Goal: Task Accomplishment & Management: Use online tool/utility

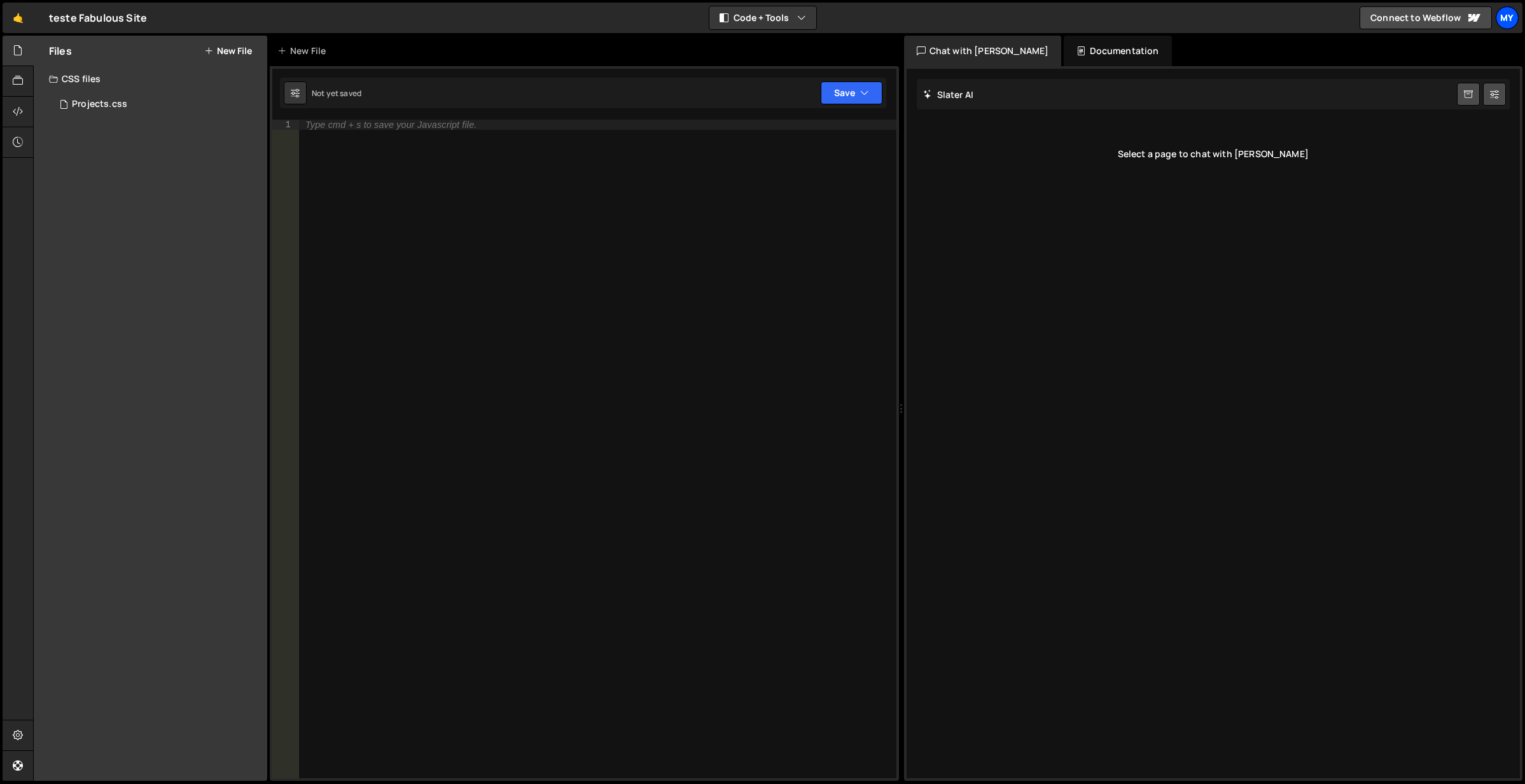
click at [1514, 13] on div "My" at bounding box center [1508, 17] width 23 height 23
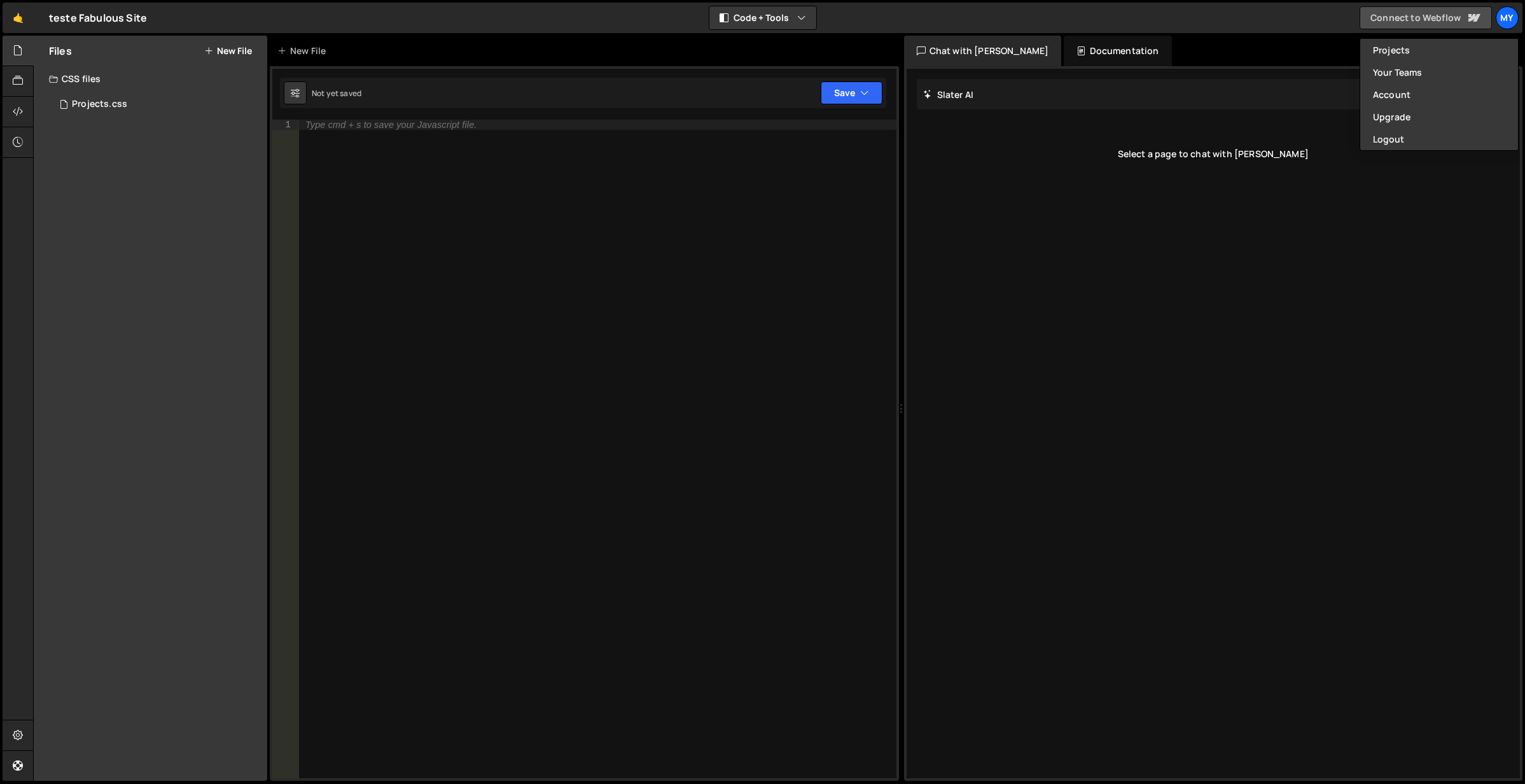
click at [1452, 13] on link "Connect to Webflow" at bounding box center [1426, 17] width 132 height 23
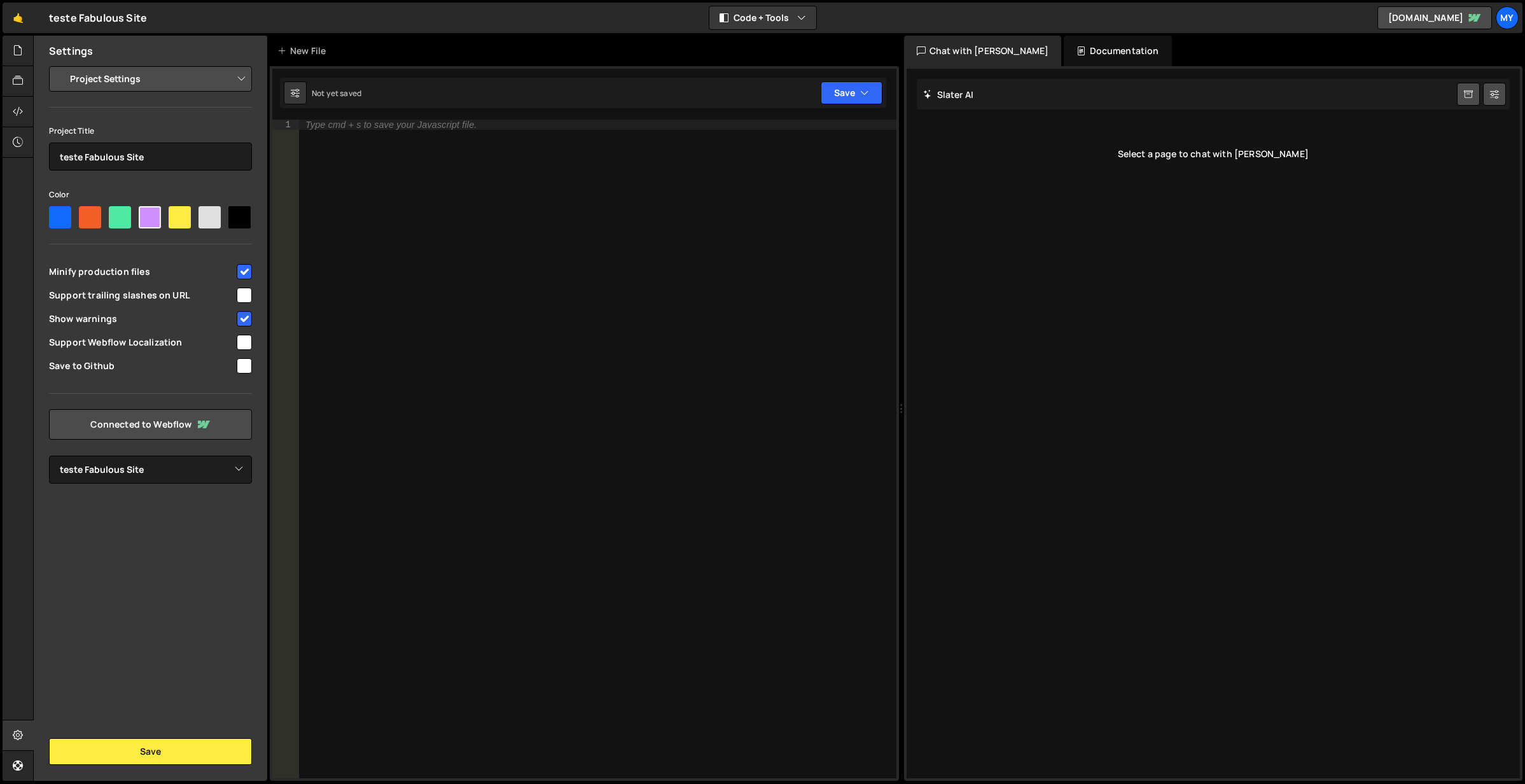
select select "68d7df175e05f7a6746bc608"
click at [60, 65] on select "Project Settings Code Editor Settings Chat Settings" at bounding box center [153, 79] width 187 height 28
click at [111, 79] on select "Project Settings Code Editor Settings Chat Settings" at bounding box center [153, 79] width 187 height 28
click at [17, 57] on icon at bounding box center [17, 50] width 10 height 14
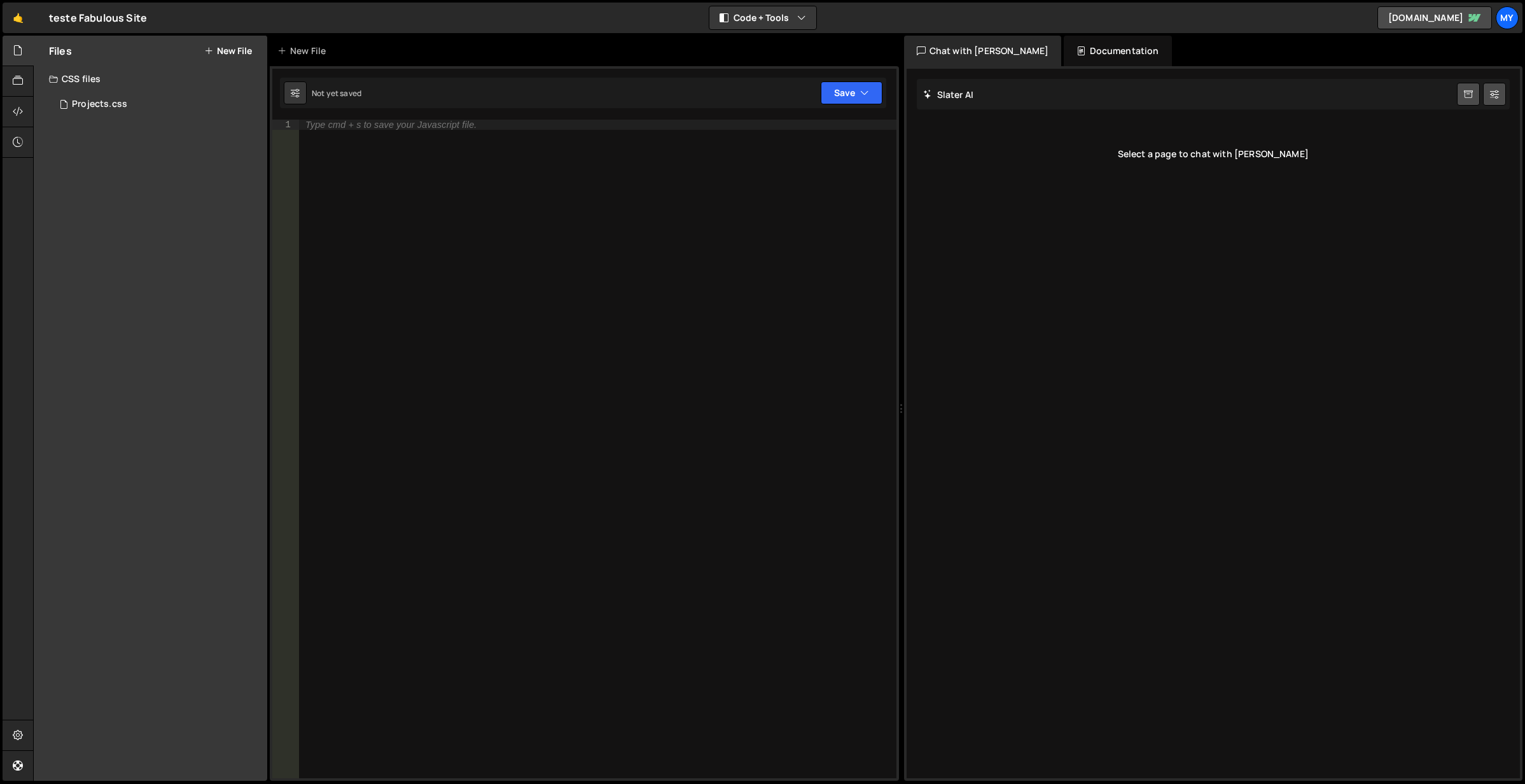
click at [238, 50] on button "New File" at bounding box center [228, 51] width 48 height 10
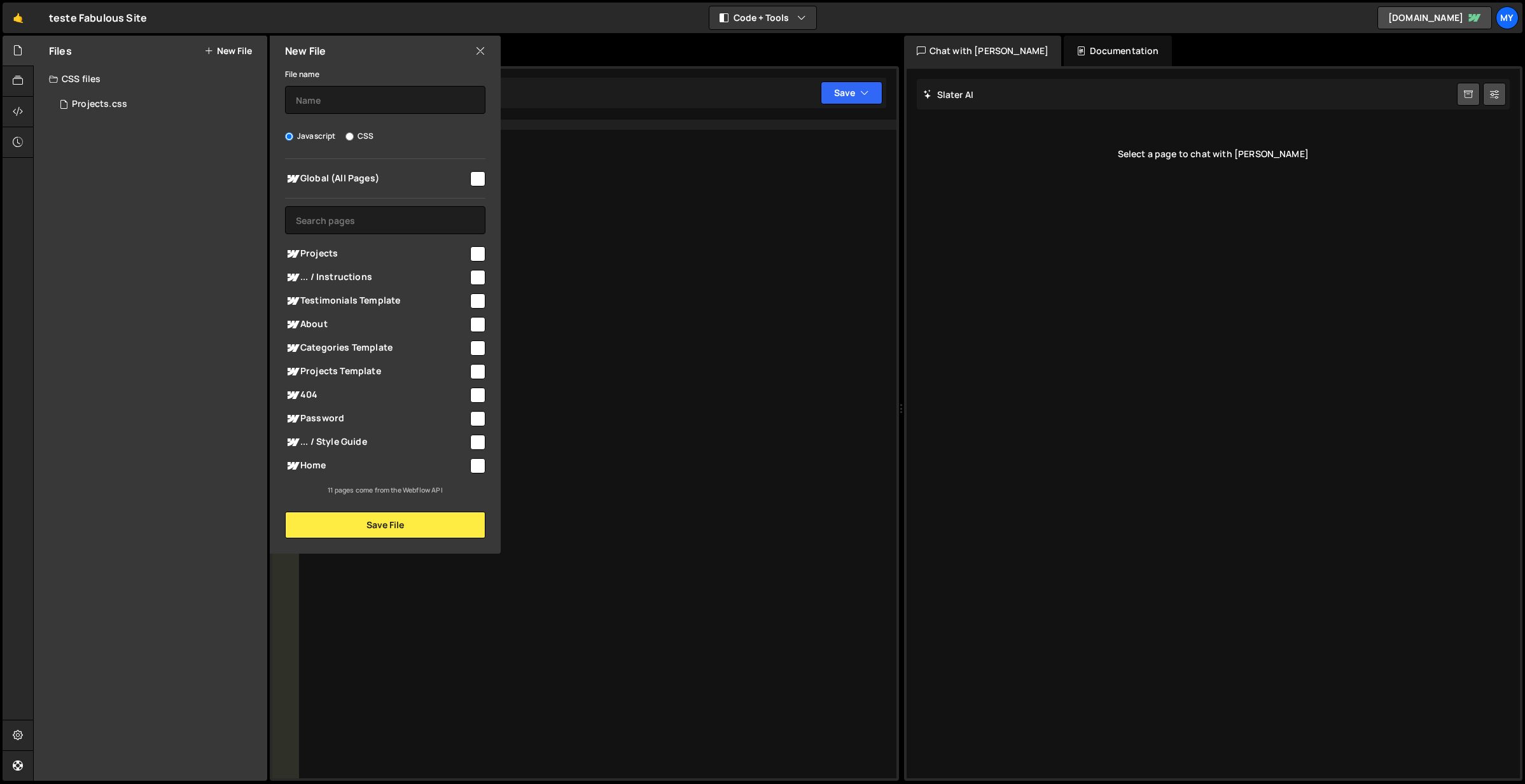
click at [345, 254] on span "Projects" at bounding box center [377, 254] width 183 height 15
checkbox input "true"
click at [391, 175] on span "Global (All Pages)" at bounding box center [377, 179] width 183 height 15
checkbox input "true"
click at [477, 256] on input "checkbox" at bounding box center [478, 254] width 15 height 15
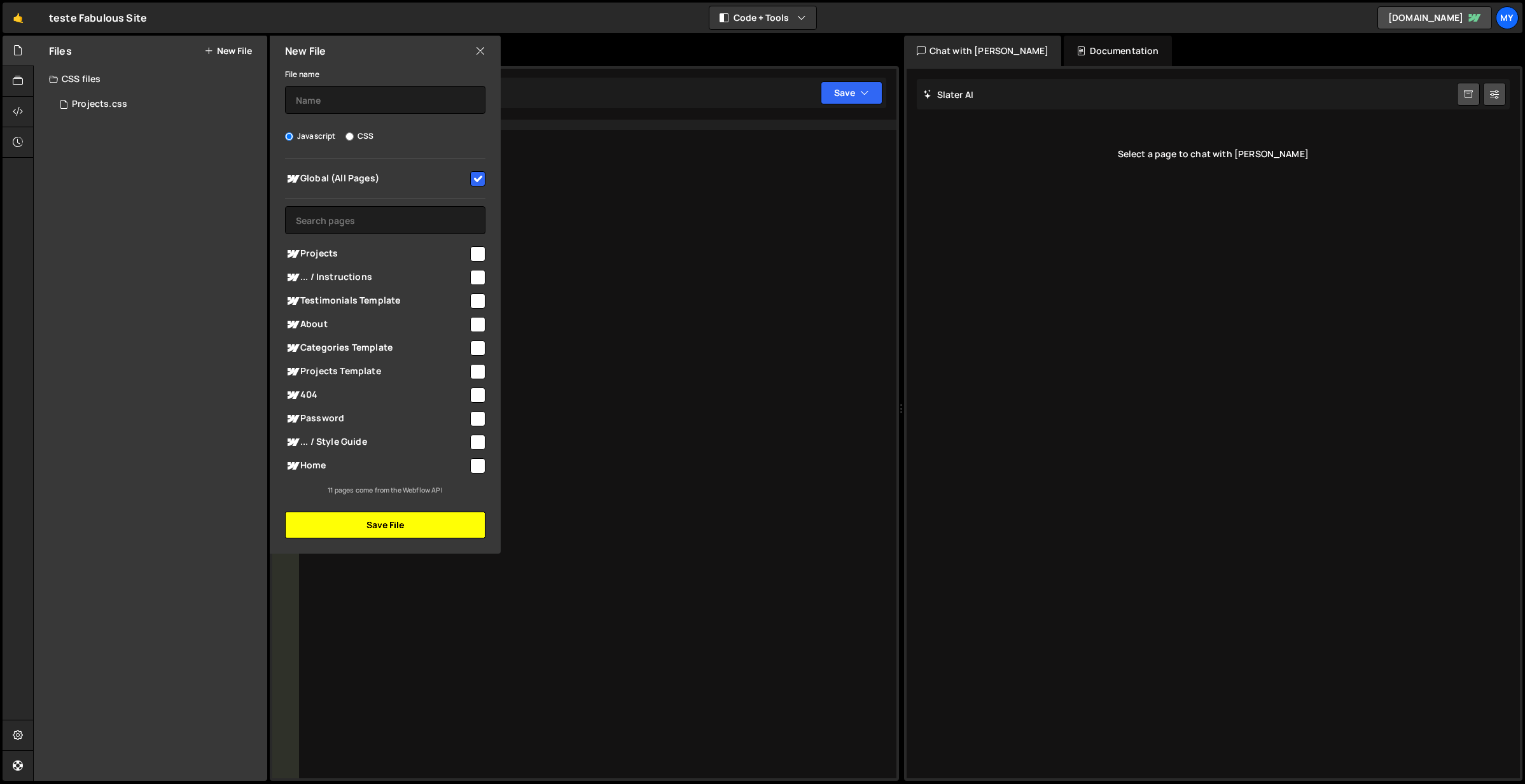
click at [382, 530] on button "Save File" at bounding box center [385, 525] width 201 height 27
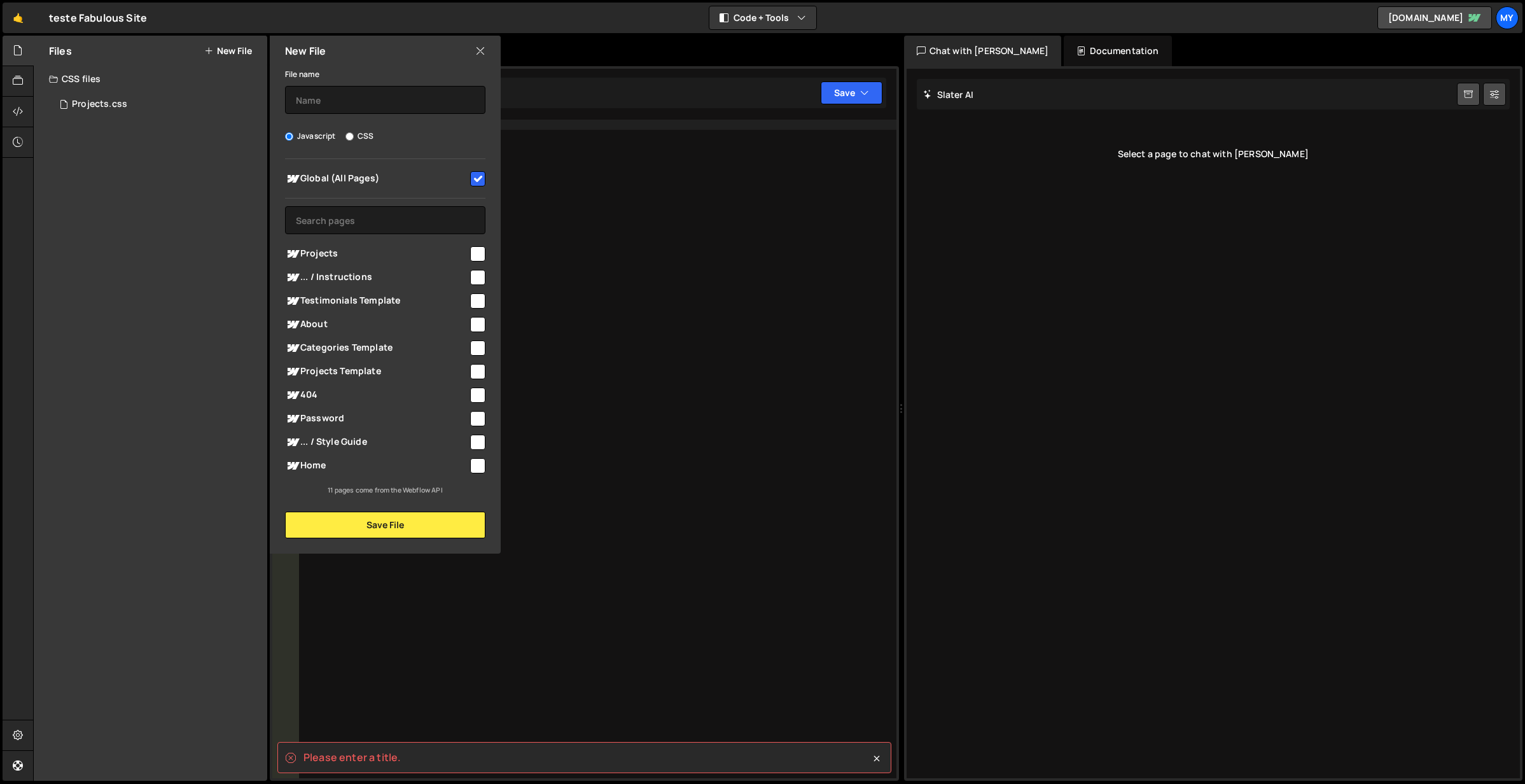
click at [358, 256] on span "Projects" at bounding box center [377, 254] width 183 height 15
checkbox input "true"
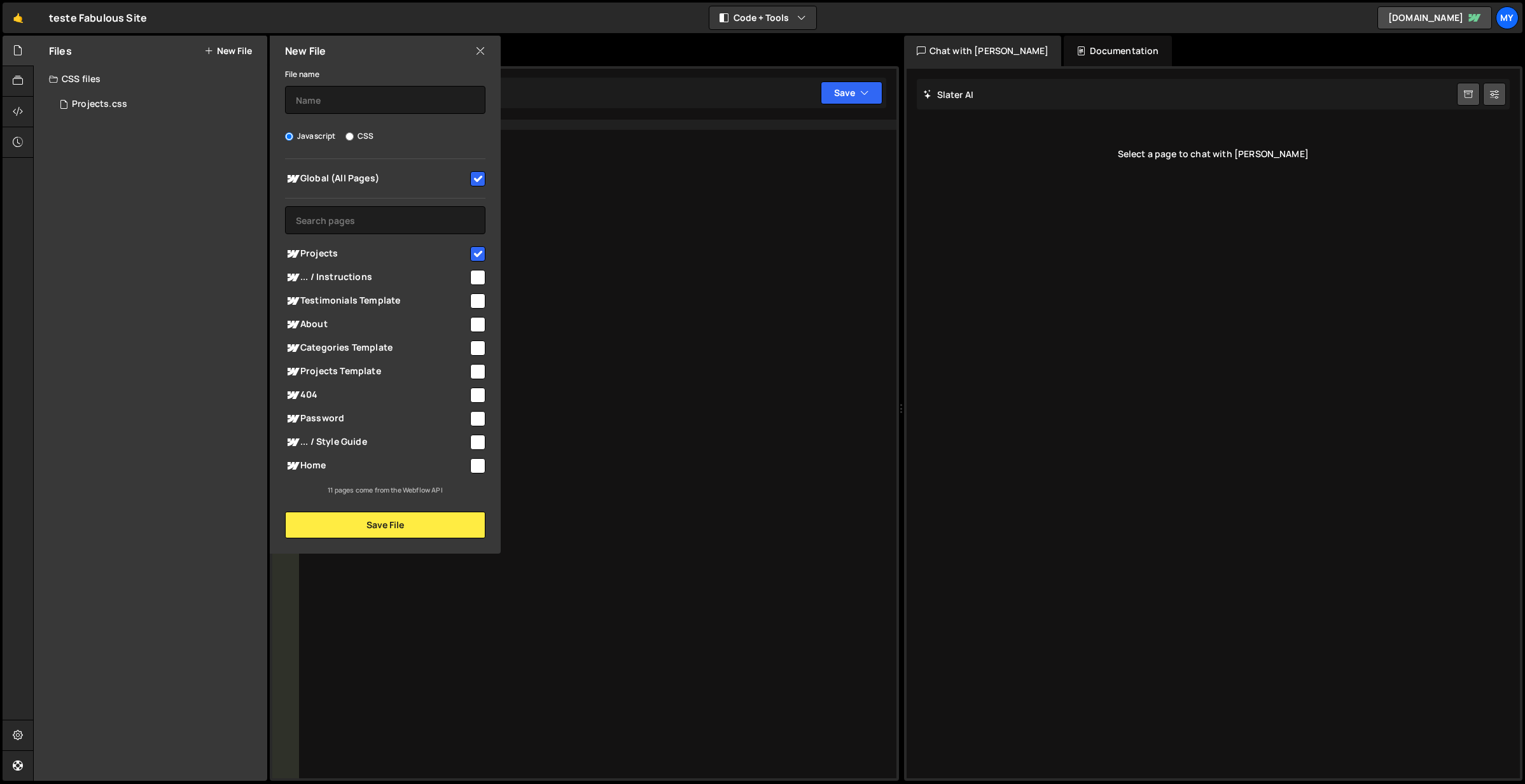
click at [479, 182] on input "checkbox" at bounding box center [478, 179] width 15 height 15
checkbox input "false"
click at [419, 525] on button "Save File" at bounding box center [385, 525] width 201 height 27
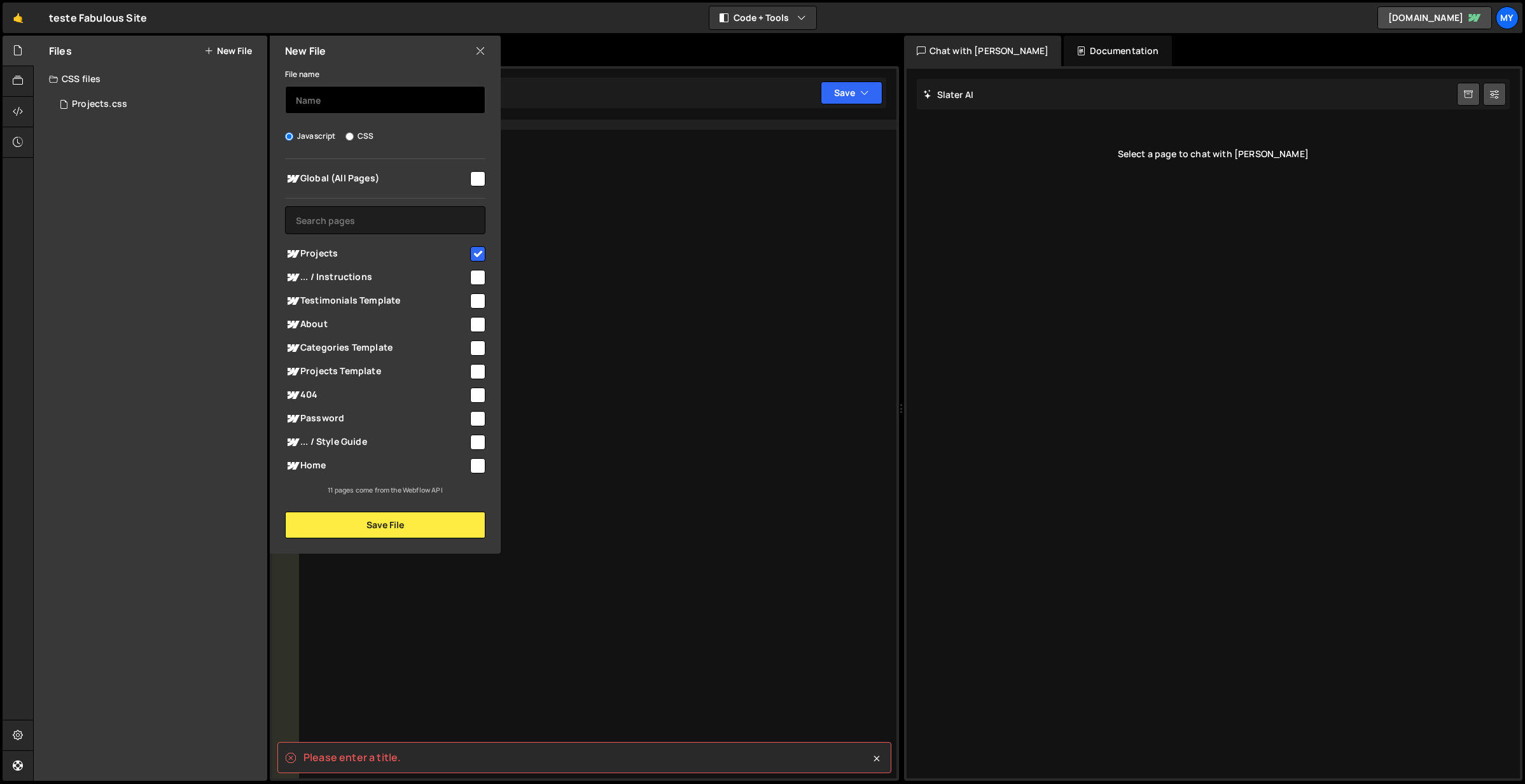
click at [354, 96] on input "text" at bounding box center [385, 100] width 201 height 28
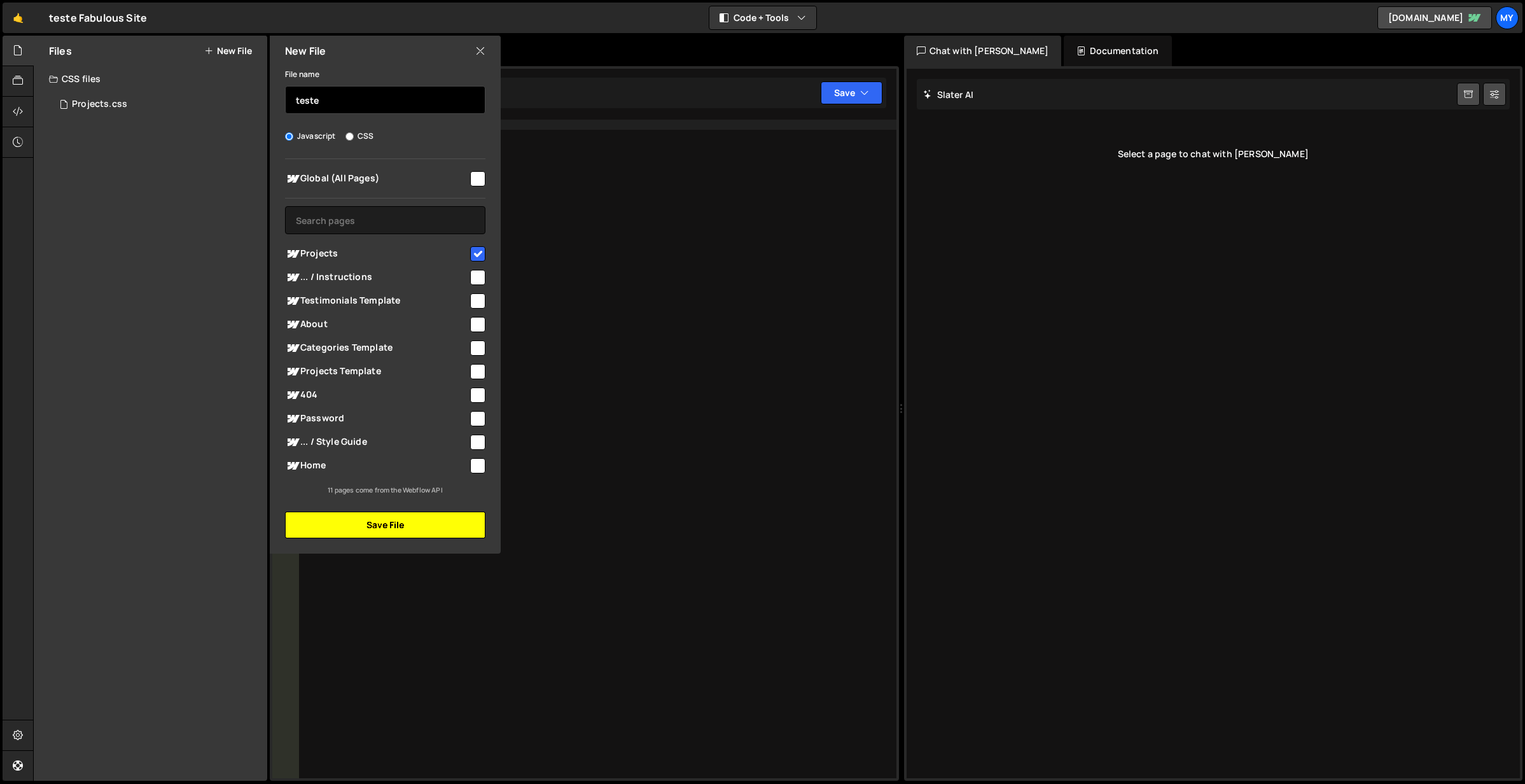
type input "teste"
click at [399, 516] on button "Save File" at bounding box center [385, 525] width 201 height 27
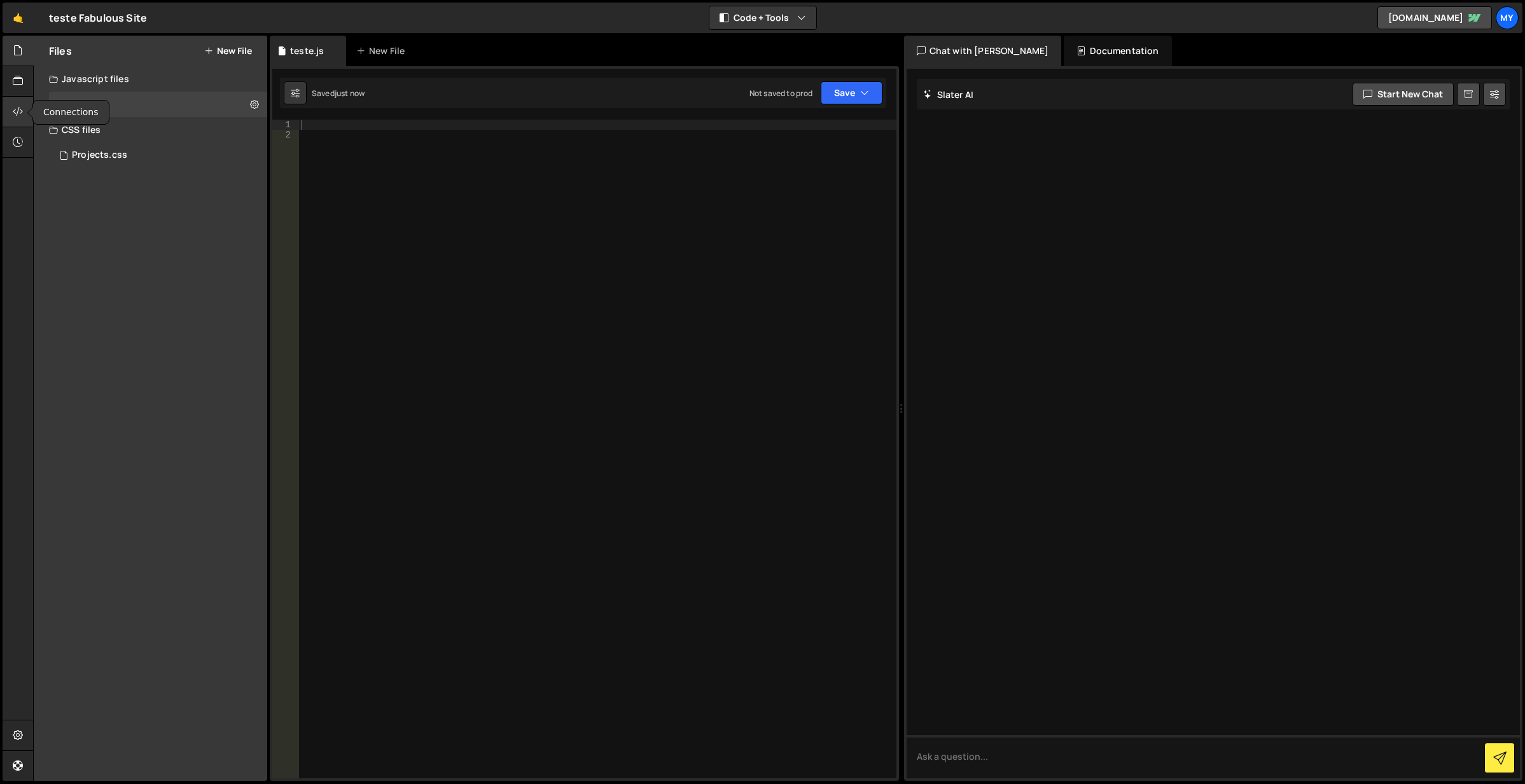
click at [20, 113] on icon at bounding box center [17, 111] width 10 height 14
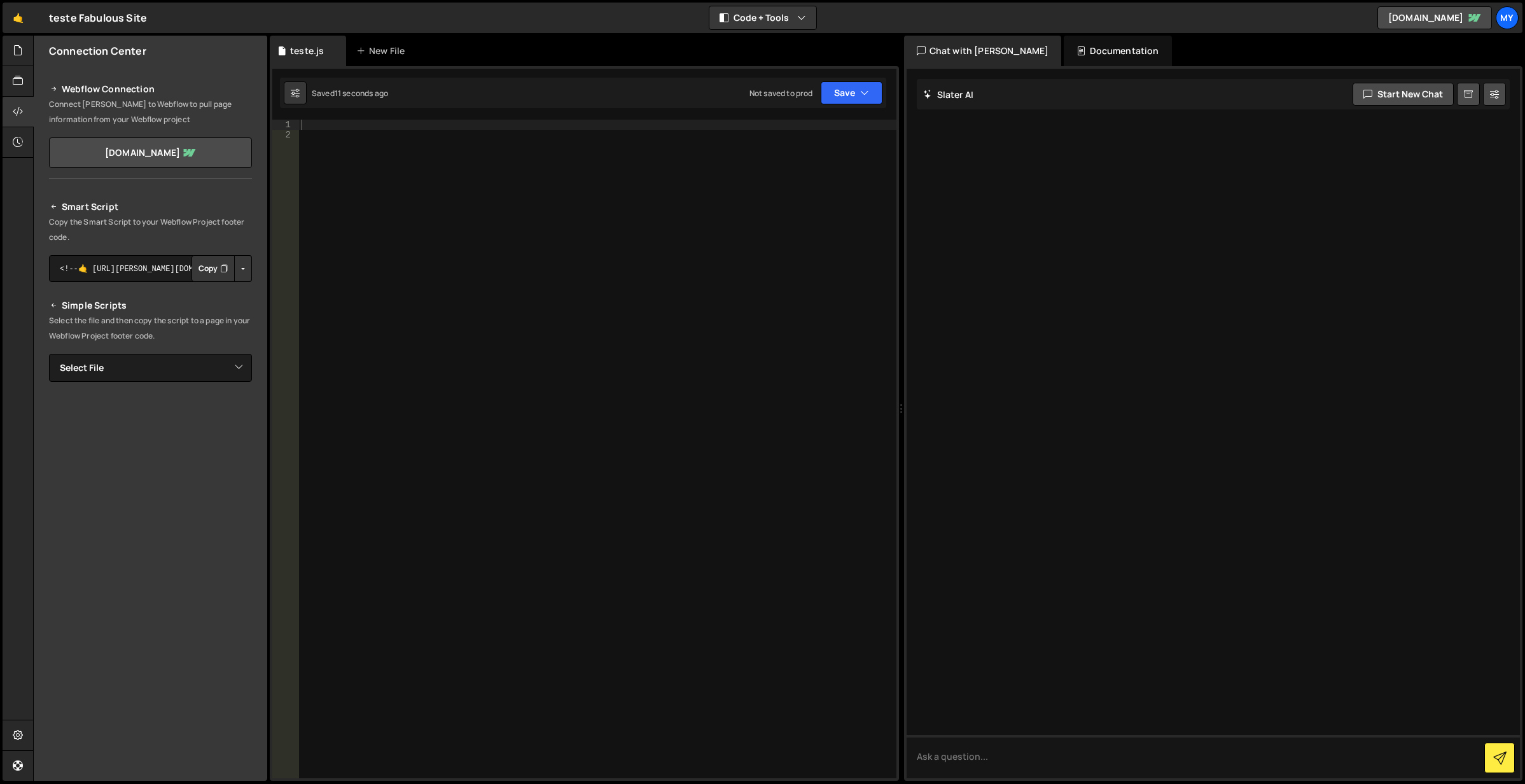
click at [1064, 60] on div "Documentation" at bounding box center [1118, 51] width 108 height 31
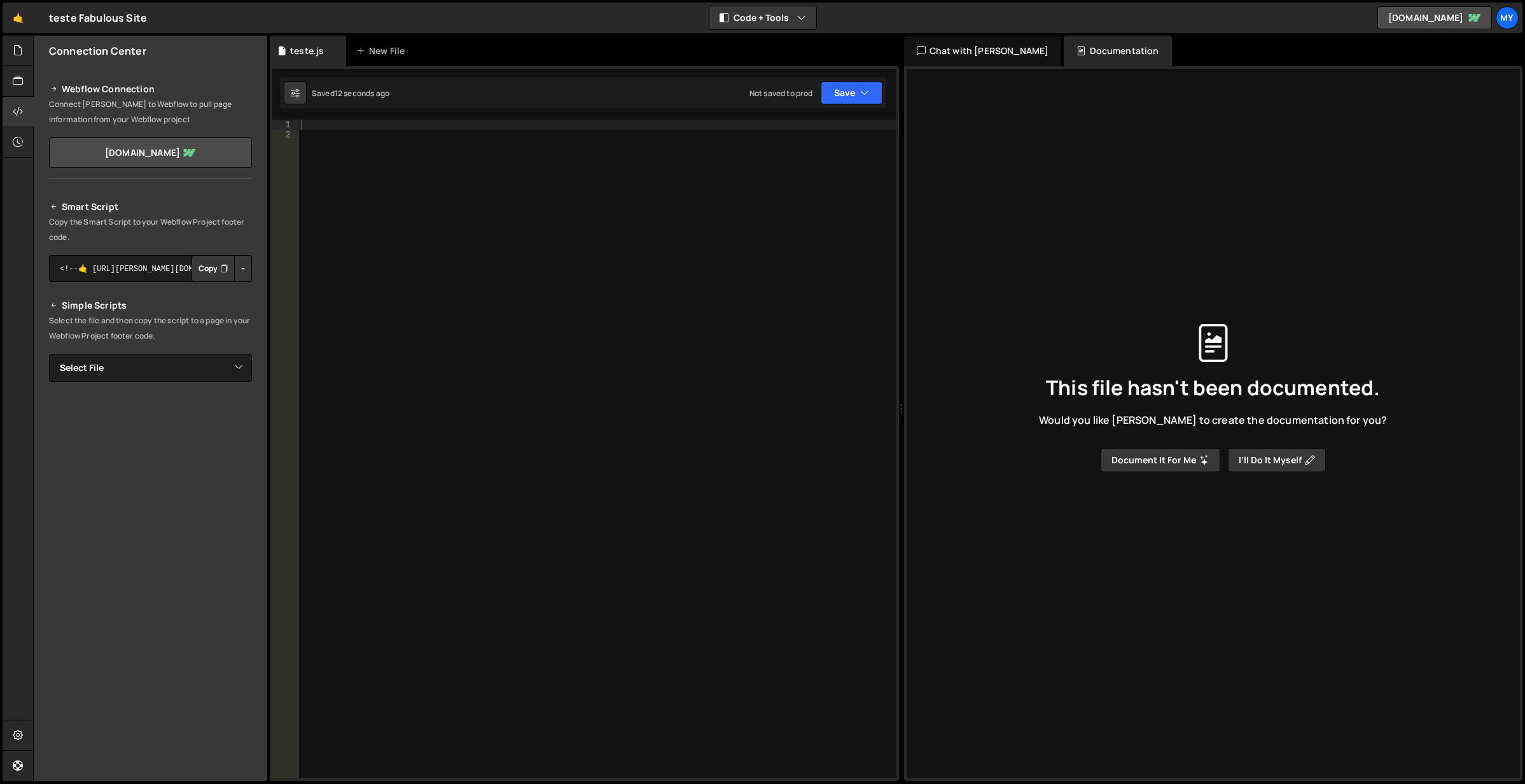
click at [964, 45] on div "Chat with [PERSON_NAME]" at bounding box center [983, 51] width 158 height 31
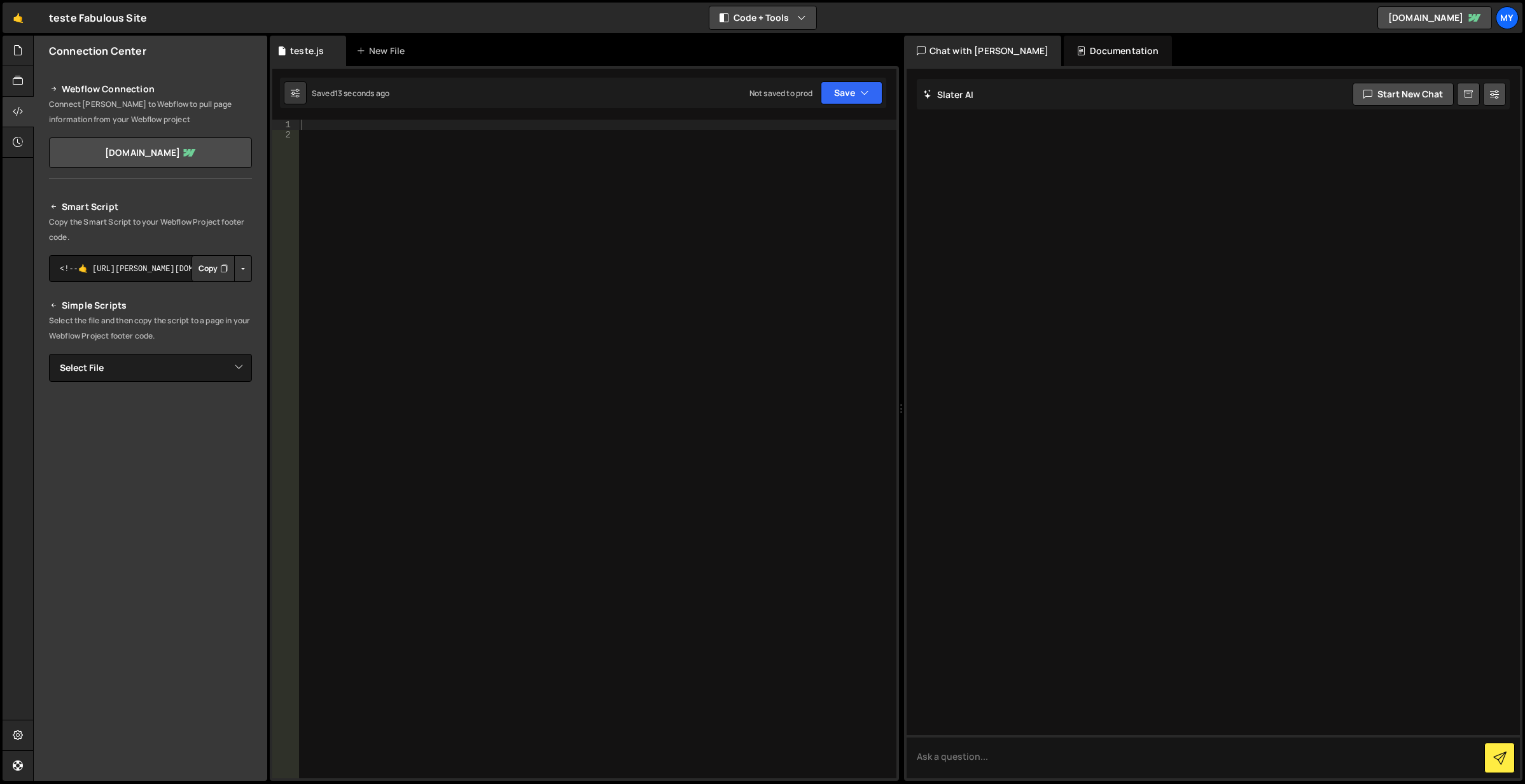
click at [777, 20] on button "Code + Tools" at bounding box center [762, 17] width 107 height 23
click at [765, 63] on button "Code + Tools" at bounding box center [763, 68] width 107 height 23
click at [778, 17] on button "Code + Tools" at bounding box center [762, 17] width 107 height 23
click at [760, 46] on button "Code Only" at bounding box center [763, 45] width 107 height 23
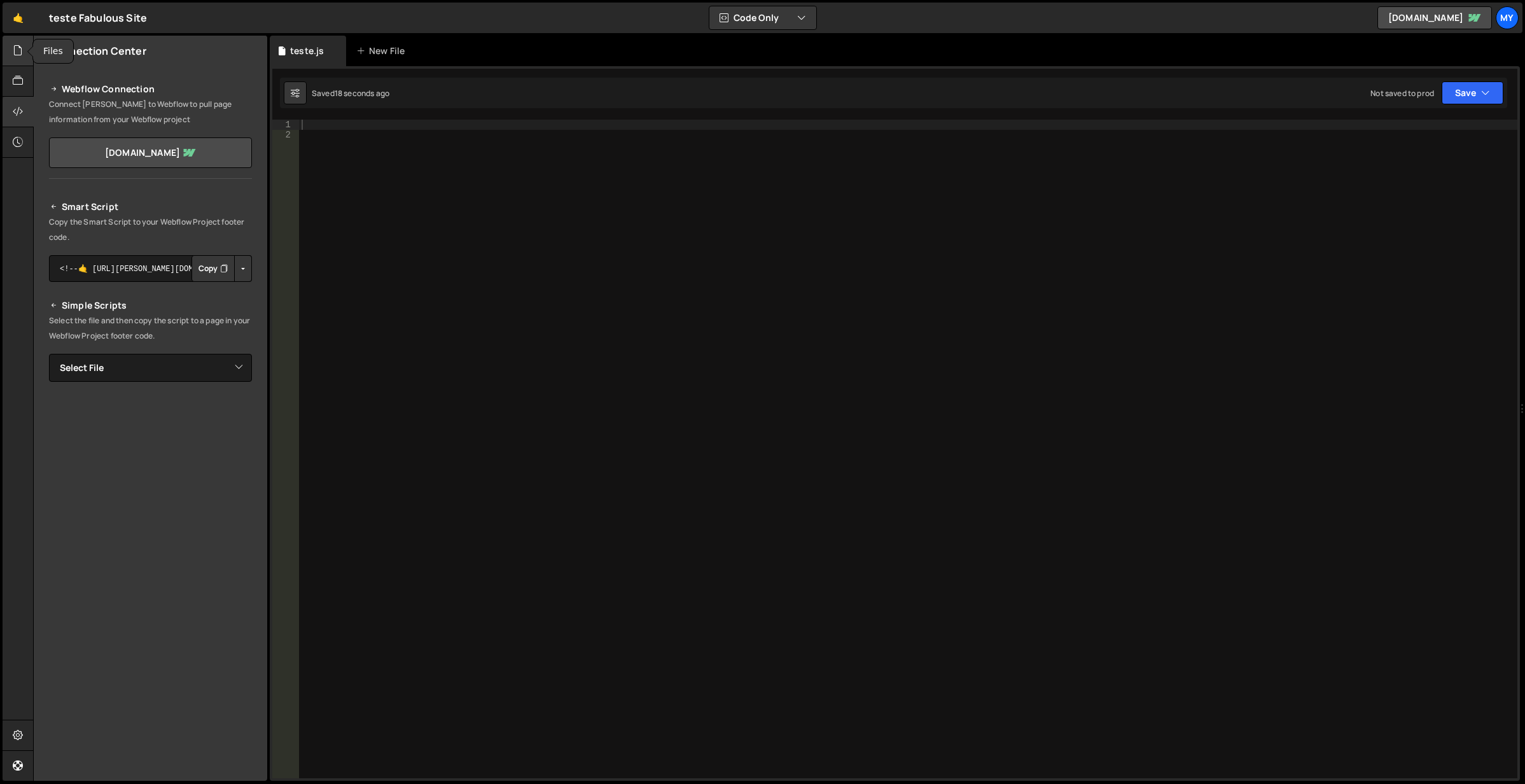
click at [18, 53] on icon at bounding box center [17, 50] width 10 height 14
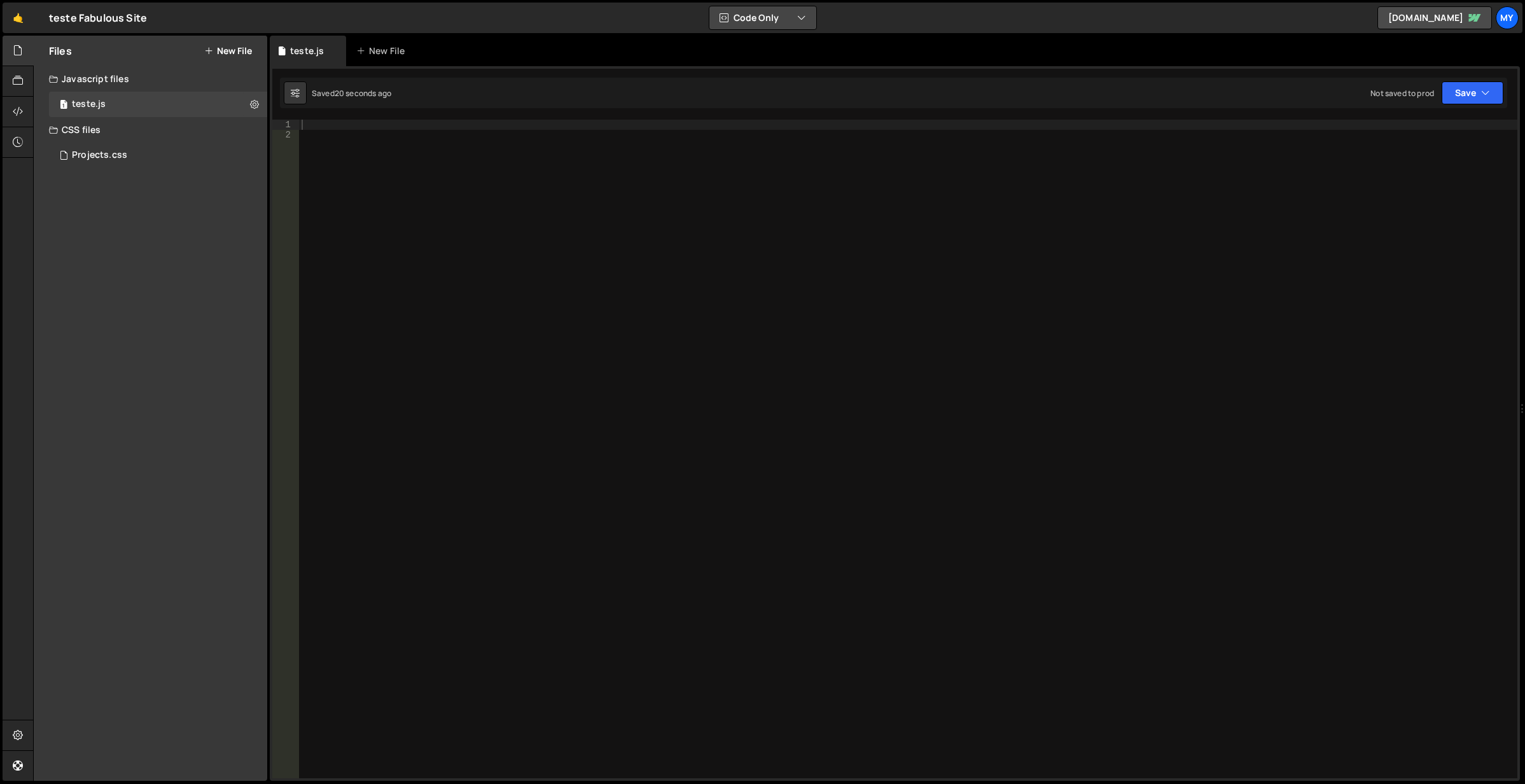
click at [786, 13] on button "Code Only" at bounding box center [762, 17] width 107 height 23
click at [753, 75] on button "Code + Tools" at bounding box center [763, 68] width 107 height 23
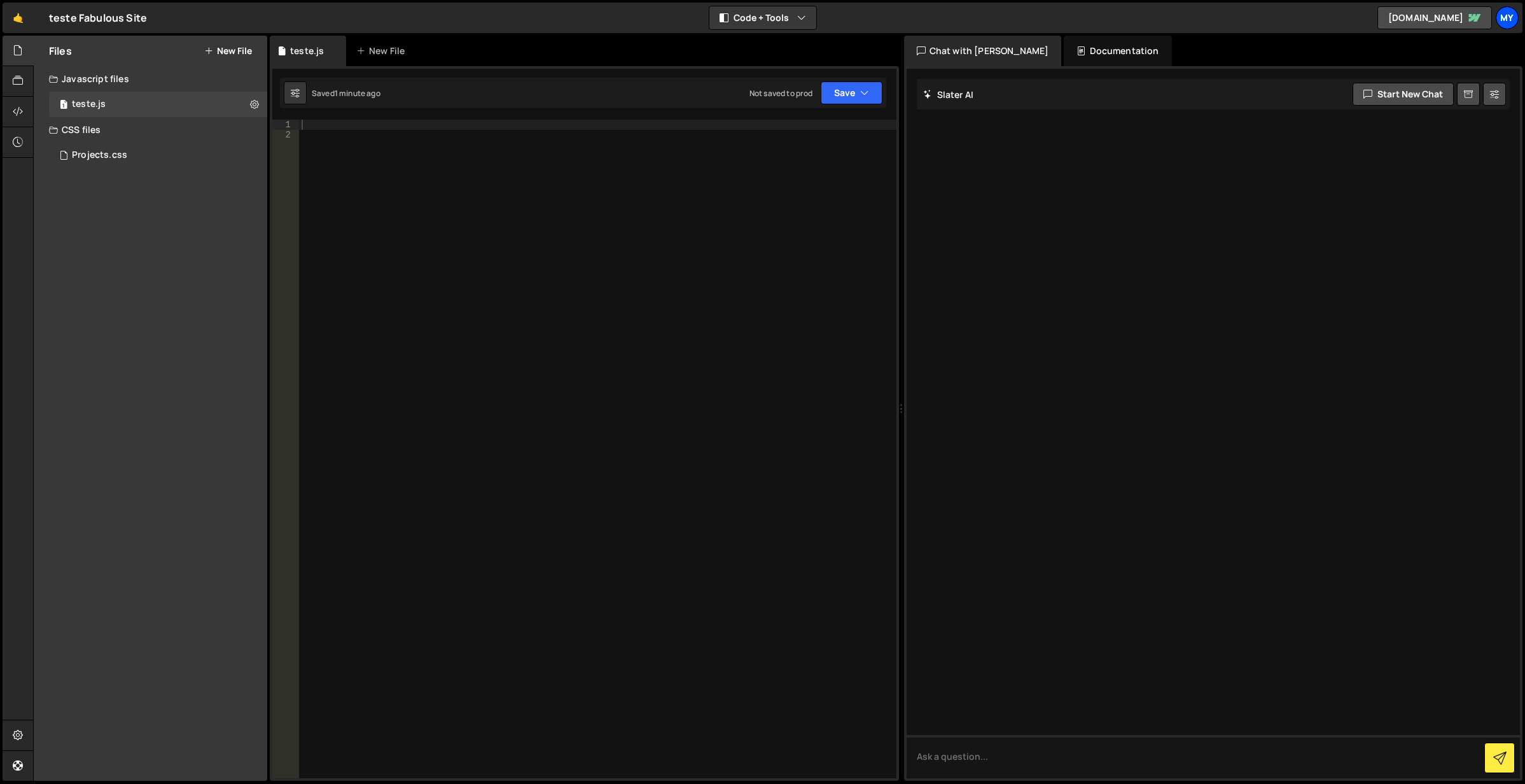
click at [1499, 18] on div "My" at bounding box center [1508, 17] width 23 height 23
click at [1413, 138] on button "Logout" at bounding box center [1440, 139] width 158 height 22
